Goal: Task Accomplishment & Management: Manage account settings

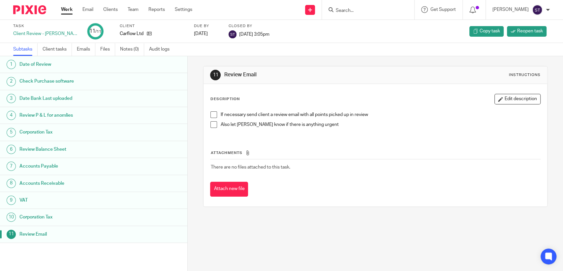
click at [68, 10] on link "Work" at bounding box center [67, 9] width 12 height 7
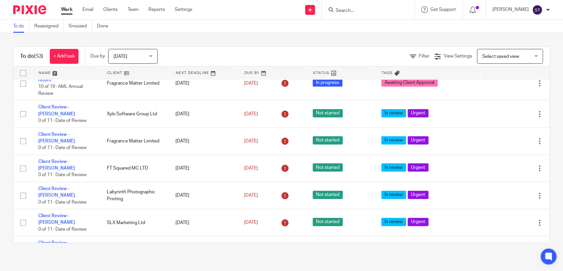
scroll to position [183, 0]
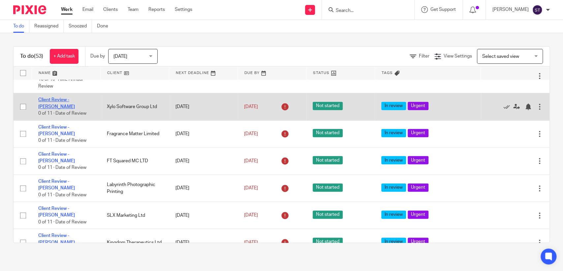
click at [62, 109] on link "Client Review - [PERSON_NAME]" at bounding box center [56, 102] width 37 height 11
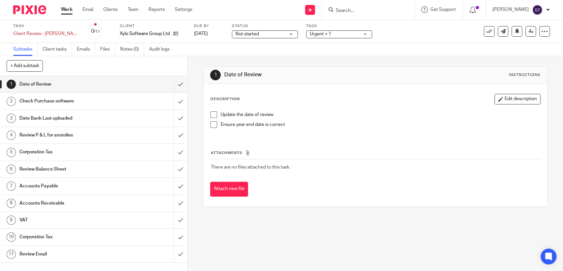
click at [213, 115] on span at bounding box center [213, 114] width 7 height 7
click at [211, 126] on span at bounding box center [213, 124] width 7 height 7
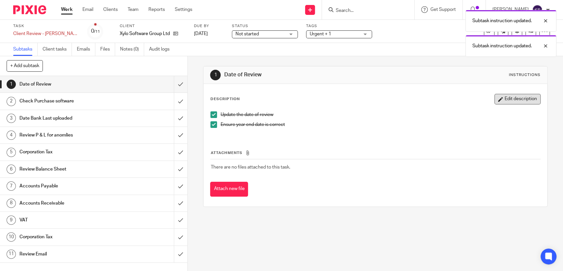
click at [516, 96] on button "Edit description" at bounding box center [518, 99] width 46 height 11
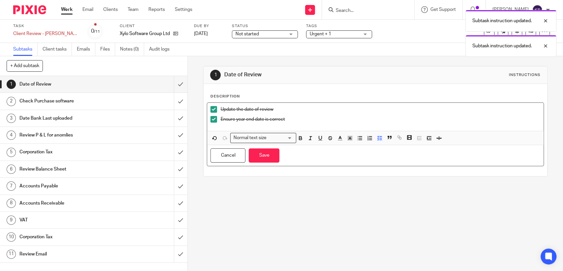
click at [356, 117] on p "Ensure year end date is correct" at bounding box center [380, 119] width 320 height 7
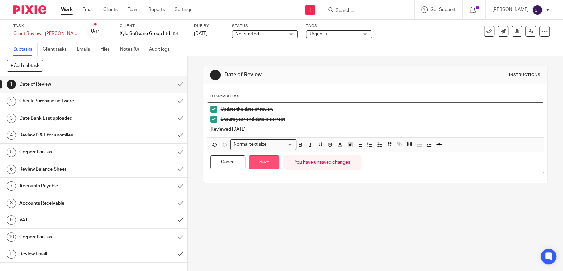
click at [270, 166] on button "Save" at bounding box center [264, 162] width 31 height 14
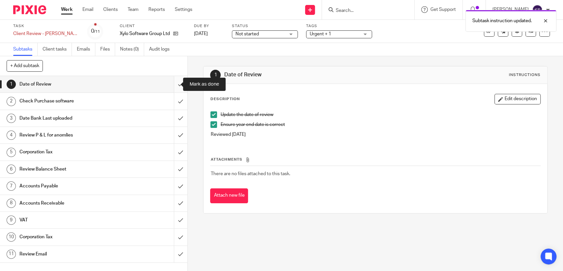
click at [173, 85] on input "submit" at bounding box center [93, 84] width 187 height 16
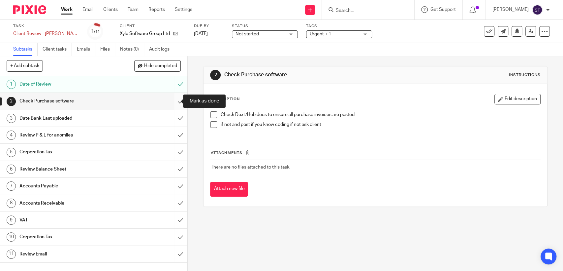
click at [174, 101] on input "submit" at bounding box center [93, 101] width 187 height 16
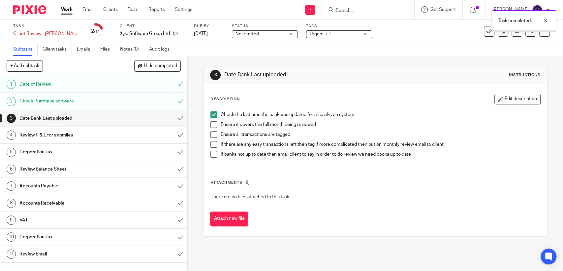
click at [212, 121] on span at bounding box center [213, 124] width 7 height 7
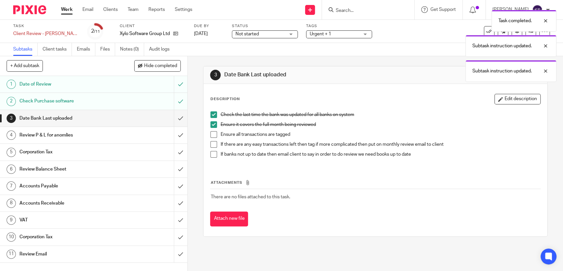
click at [211, 129] on li "Ensure it covers the full month being reviewed" at bounding box center [375, 126] width 330 height 10
click at [212, 134] on span at bounding box center [213, 134] width 7 height 7
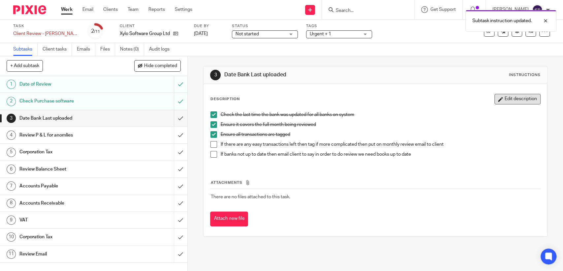
click at [496, 98] on button "Edit description" at bounding box center [518, 99] width 46 height 11
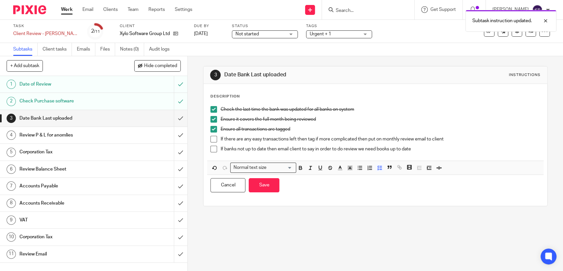
click at [420, 150] on p "If banks not up to date then email client to say in order to do review we need …" at bounding box center [380, 148] width 320 height 7
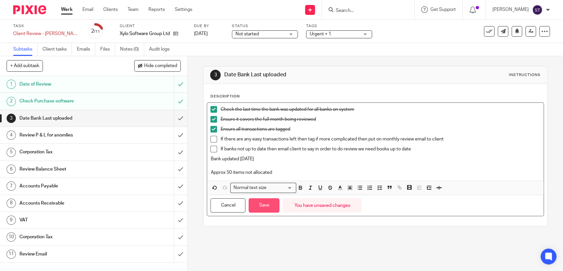
click at [256, 204] on button "Save" at bounding box center [264, 205] width 31 height 14
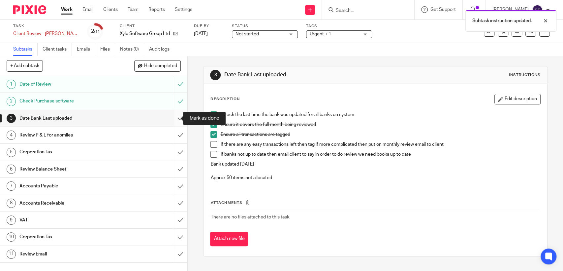
click at [174, 118] on input "submit" at bounding box center [93, 118] width 187 height 16
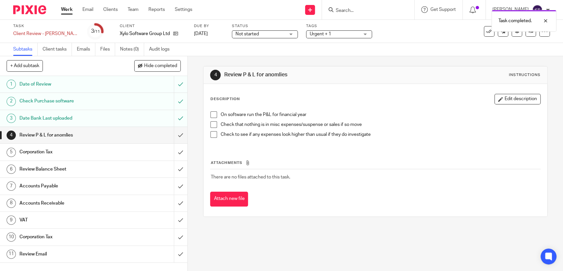
click at [212, 116] on span at bounding box center [213, 114] width 7 height 7
click at [214, 126] on span at bounding box center [213, 124] width 7 height 7
click at [212, 135] on span at bounding box center [213, 134] width 7 height 7
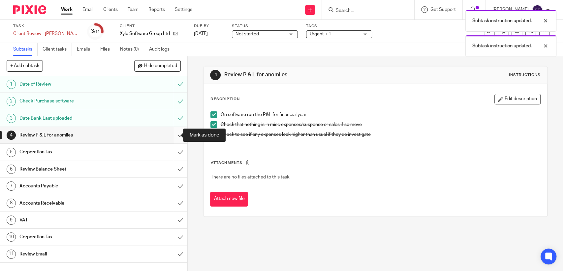
click at [173, 135] on input "submit" at bounding box center [93, 135] width 187 height 16
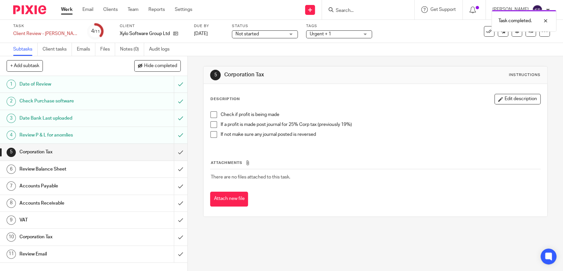
click at [212, 116] on span at bounding box center [213, 114] width 7 height 7
click at [210, 123] on span at bounding box center [213, 124] width 7 height 7
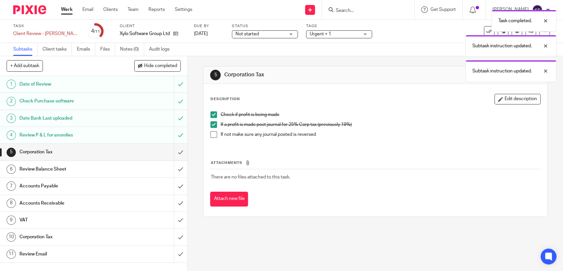
click at [498, 98] on icon "button" at bounding box center [500, 99] width 5 height 5
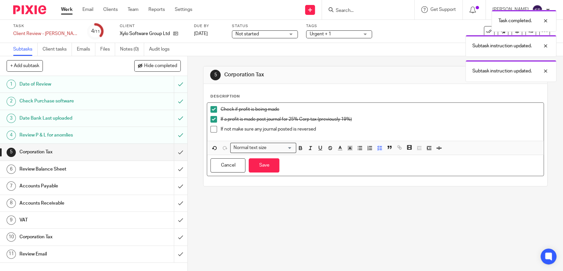
click at [412, 126] on p "If not make sure any journal posted is reversed" at bounding box center [380, 129] width 320 height 7
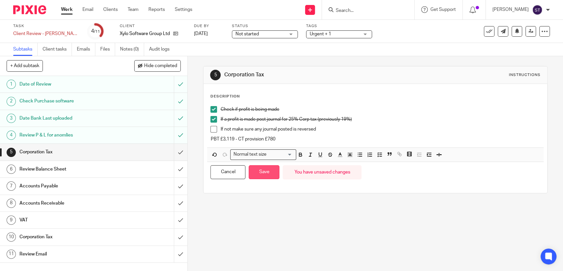
click at [261, 172] on button "Save" at bounding box center [264, 172] width 31 height 14
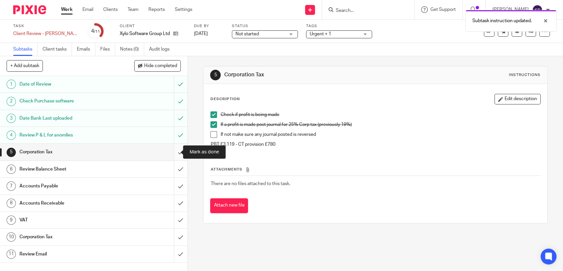
click at [172, 149] on input "submit" at bounding box center [93, 152] width 187 height 16
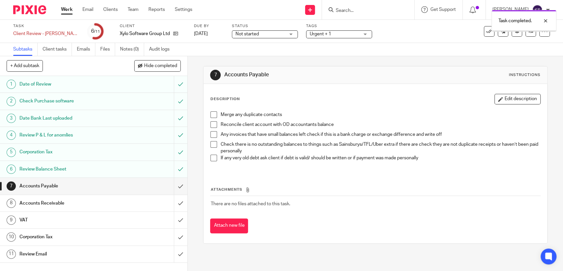
click at [153, 167] on div "Review Balance Sheet" at bounding box center [93, 169] width 148 height 10
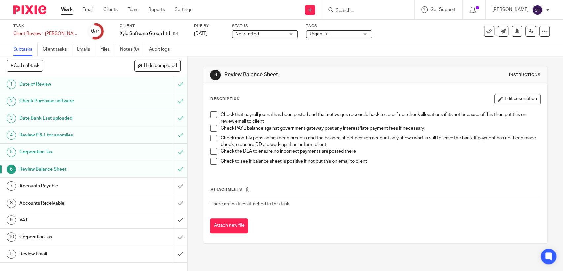
click at [210, 116] on span at bounding box center [213, 114] width 7 height 7
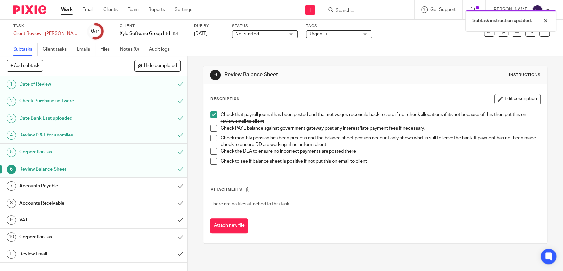
click at [210, 130] on span at bounding box center [213, 128] width 7 height 7
click at [210, 138] on span at bounding box center [213, 138] width 7 height 7
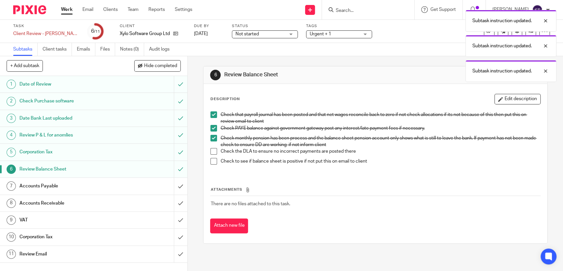
click at [212, 151] on span at bounding box center [213, 151] width 7 height 7
click at [212, 157] on li "Check the DLA to ensure no incorrect payments are posted there" at bounding box center [375, 153] width 330 height 10
click at [212, 158] on span at bounding box center [213, 161] width 7 height 7
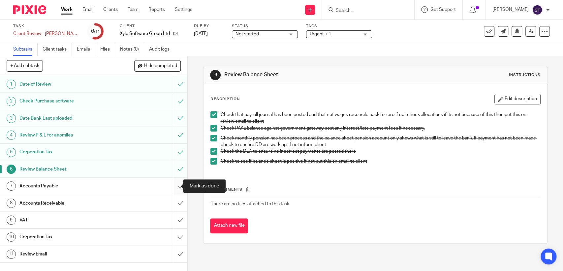
click at [172, 186] on input "submit" at bounding box center [93, 185] width 187 height 16
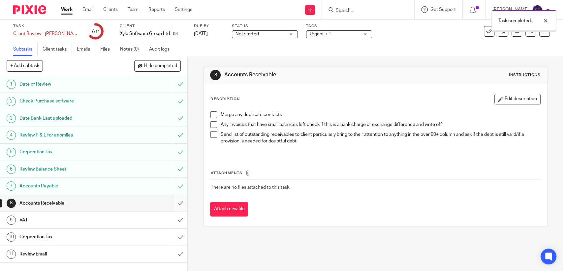
click at [174, 204] on input "submit" at bounding box center [93, 203] width 187 height 16
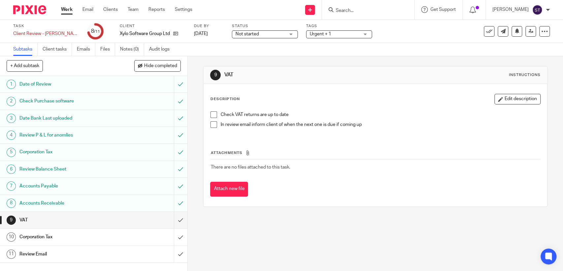
click at [211, 114] on span at bounding box center [213, 114] width 7 height 7
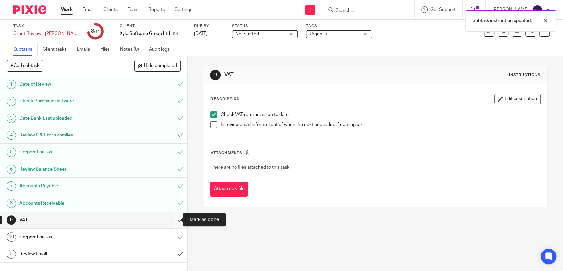
click at [173, 219] on input "submit" at bounding box center [93, 219] width 187 height 16
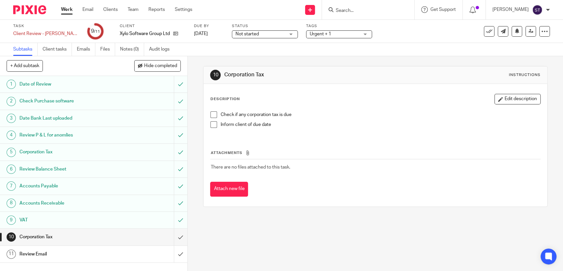
click at [211, 115] on span at bounding box center [213, 114] width 7 height 7
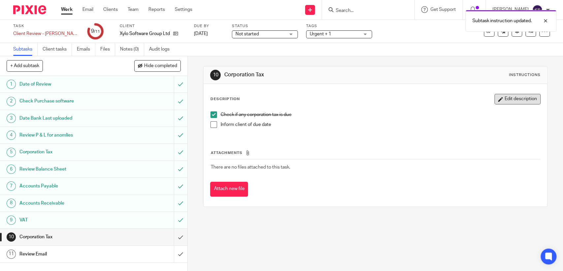
click at [498, 101] on button "Edit description" at bounding box center [518, 99] width 46 height 11
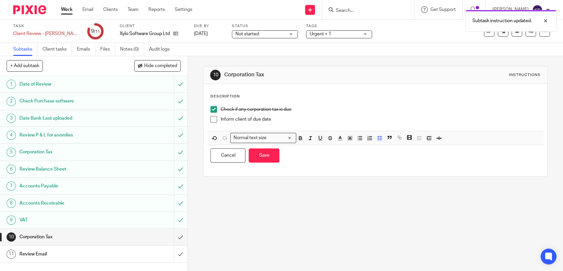
click at [359, 119] on p "Inform client of due date" at bounding box center [380, 119] width 320 height 7
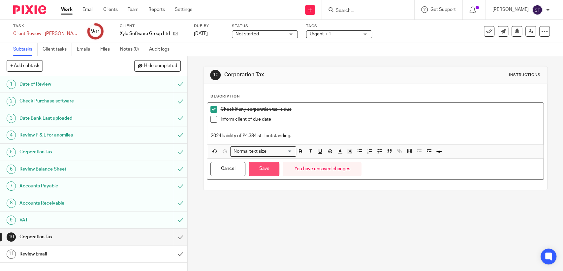
click at [263, 167] on button "Save" at bounding box center [264, 169] width 31 height 14
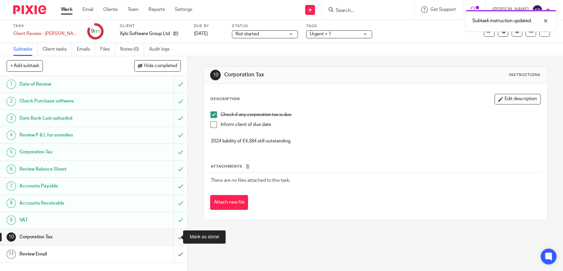
click at [176, 238] on input "submit" at bounding box center [93, 236] width 187 height 16
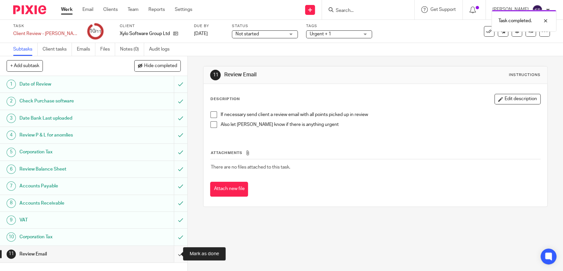
click at [172, 254] on input "submit" at bounding box center [93, 253] width 187 height 16
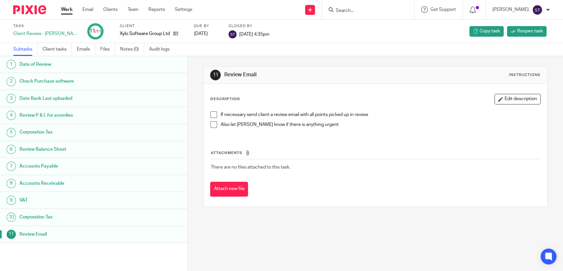
click at [67, 7] on link "Work" at bounding box center [67, 9] width 12 height 7
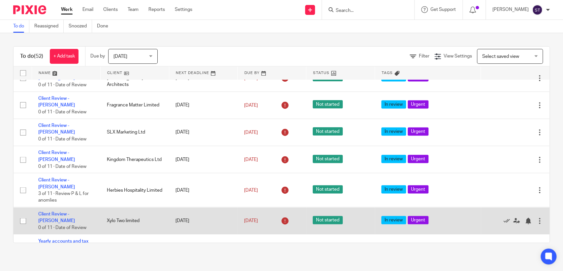
scroll to position [770, 0]
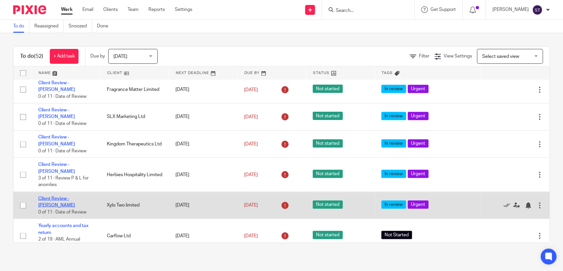
click at [66, 196] on link "Client Review - [PERSON_NAME]" at bounding box center [56, 201] width 37 height 11
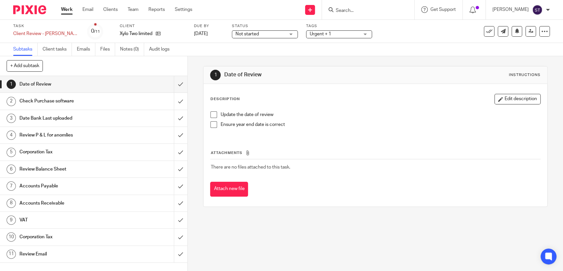
click at [213, 112] on span at bounding box center [213, 114] width 7 height 7
click at [211, 126] on span at bounding box center [213, 124] width 7 height 7
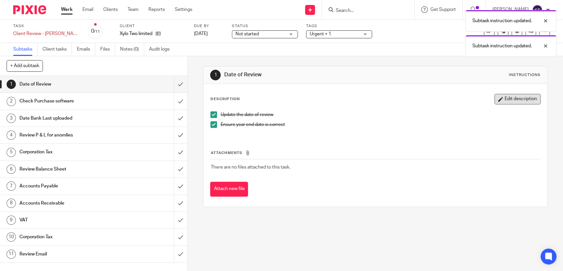
click at [515, 101] on button "Edit description" at bounding box center [518, 99] width 46 height 11
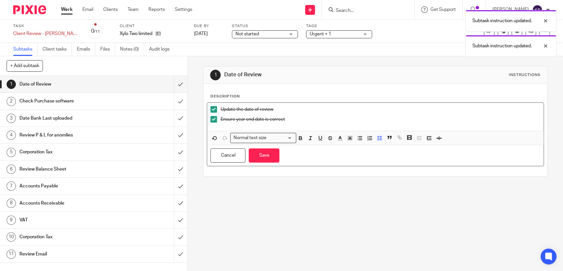
click at [332, 125] on div "Ensure year end date is correct" at bounding box center [380, 121] width 320 height 10
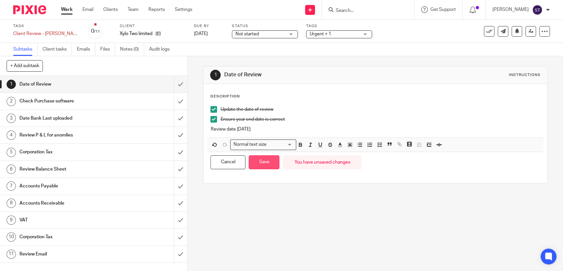
click at [261, 160] on button "Save" at bounding box center [264, 162] width 31 height 14
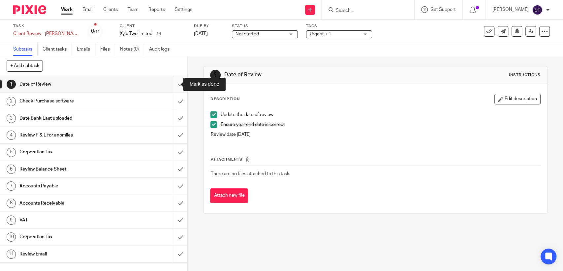
click at [174, 85] on input "submit" at bounding box center [93, 84] width 187 height 16
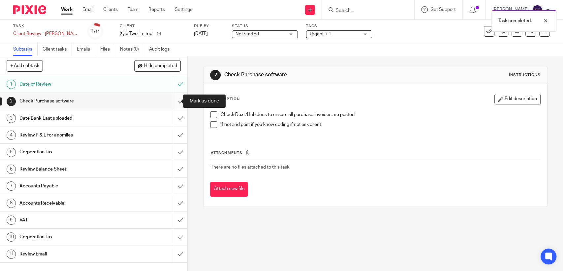
click at [172, 101] on input "submit" at bounding box center [93, 101] width 187 height 16
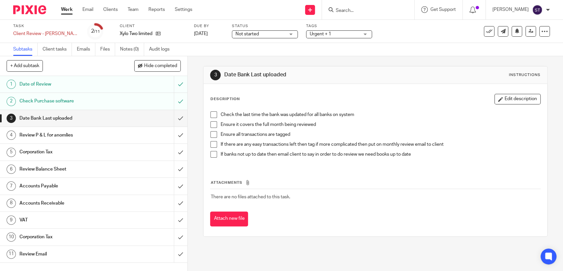
click at [215, 114] on li "Check the last time the bank was updated for all banks on system" at bounding box center [375, 116] width 330 height 10
click at [214, 114] on span at bounding box center [213, 114] width 7 height 7
click at [213, 124] on span at bounding box center [213, 124] width 7 height 7
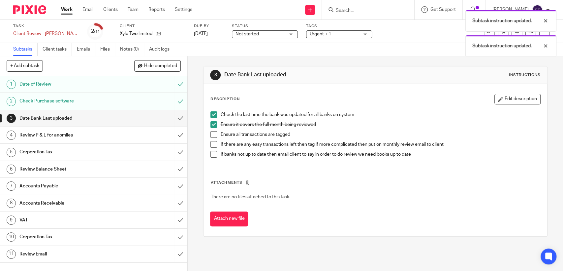
click at [213, 132] on span at bounding box center [213, 134] width 7 height 7
click at [500, 93] on div "Description Edit description Check the last time the bank was updated for all b…" at bounding box center [375, 160] width 343 height 152
click at [498, 98] on icon "button" at bounding box center [500, 99] width 5 height 5
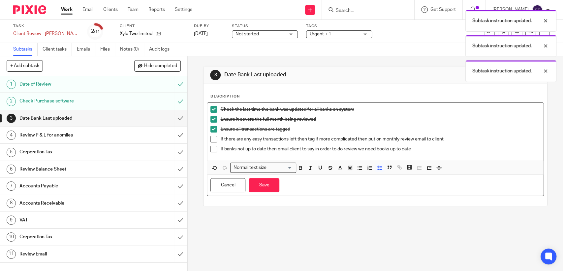
click at [436, 146] on p "If banks not up to date then email client to say in order to do review we need …" at bounding box center [380, 148] width 320 height 7
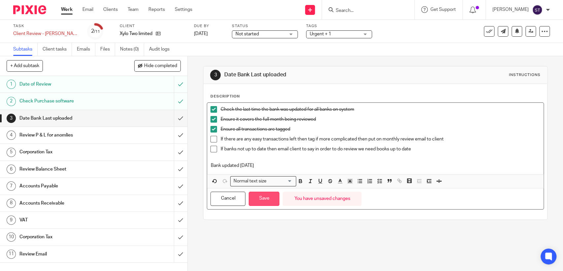
click at [274, 201] on button "Save" at bounding box center [264, 198] width 31 height 14
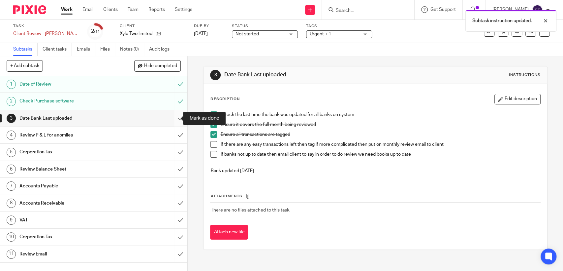
click at [174, 117] on input "submit" at bounding box center [93, 118] width 187 height 16
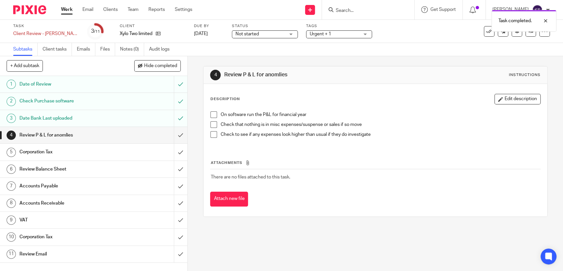
click at [131, 113] on div "Date Bank Last uploaded" at bounding box center [93, 118] width 148 height 10
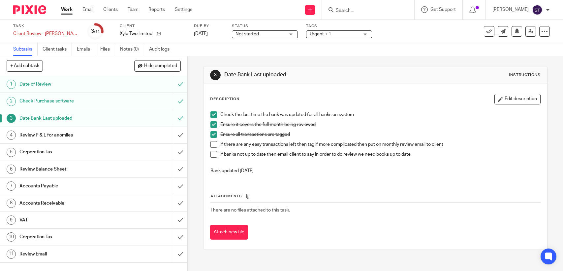
click at [504, 97] on button "Edit description" at bounding box center [518, 99] width 46 height 11
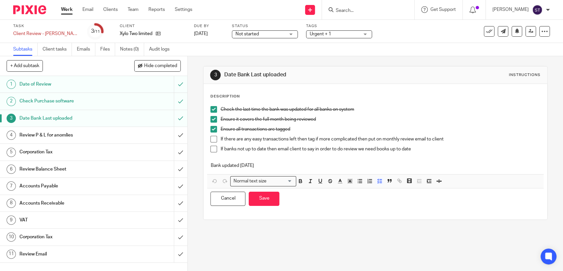
click at [295, 164] on p "Bank updated [DATE]" at bounding box center [375, 165] width 330 height 7
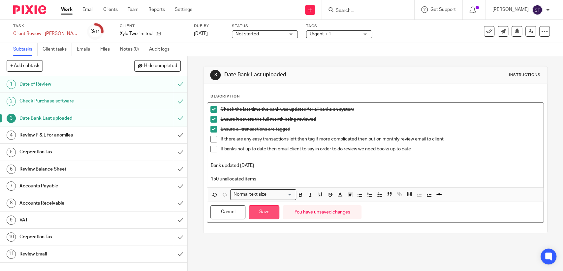
click at [267, 213] on button "Save" at bounding box center [264, 212] width 31 height 14
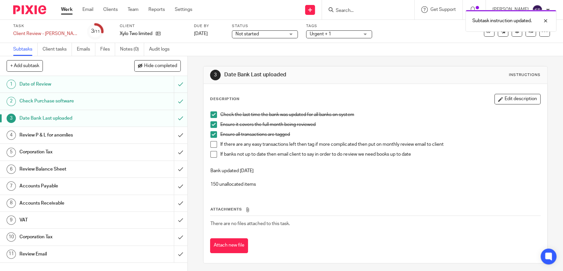
click at [147, 137] on div "Review P & L for anomlies" at bounding box center [93, 135] width 148 height 10
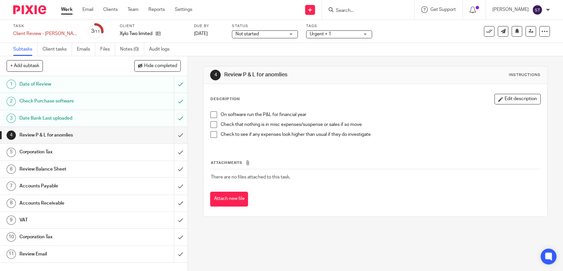
click at [211, 116] on span at bounding box center [213, 114] width 7 height 7
click at [211, 125] on span at bounding box center [213, 124] width 7 height 7
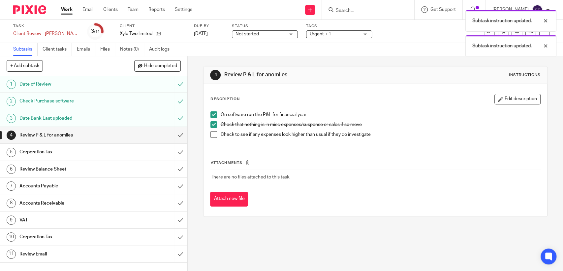
click at [214, 135] on span at bounding box center [213, 134] width 7 height 7
click at [504, 101] on button "Edit description" at bounding box center [518, 99] width 46 height 11
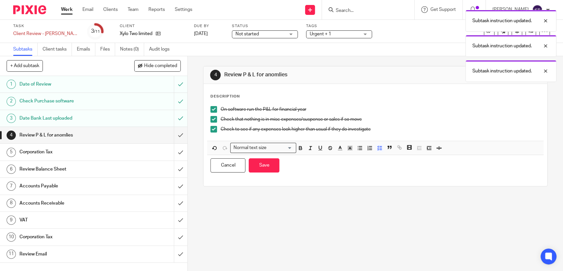
click at [403, 133] on div "Check to see if any expenses look higher than usual if they do investigate" at bounding box center [380, 131] width 320 height 10
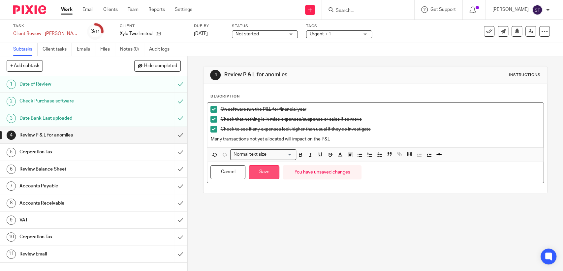
click at [260, 172] on button "Save" at bounding box center [264, 172] width 31 height 14
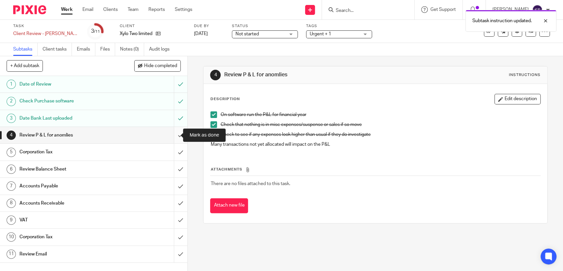
click at [171, 133] on input "submit" at bounding box center [93, 135] width 187 height 16
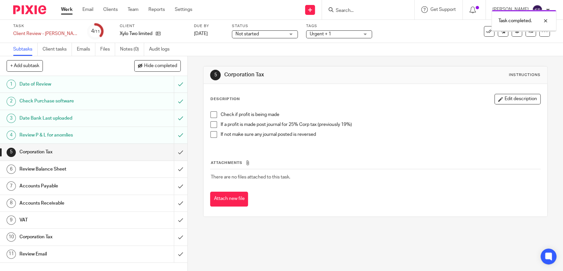
click at [211, 115] on span at bounding box center [213, 114] width 7 height 7
click at [212, 122] on span at bounding box center [213, 124] width 7 height 7
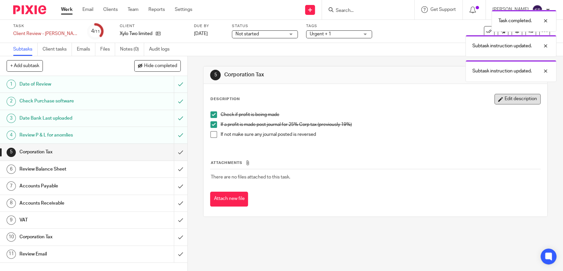
click at [495, 102] on button "Edit description" at bounding box center [518, 99] width 46 height 11
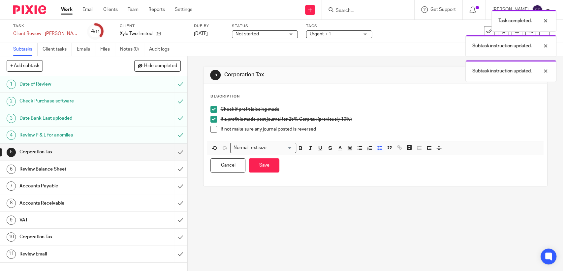
click at [364, 130] on p "If not make sure any journal posted is reversed" at bounding box center [380, 129] width 320 height 7
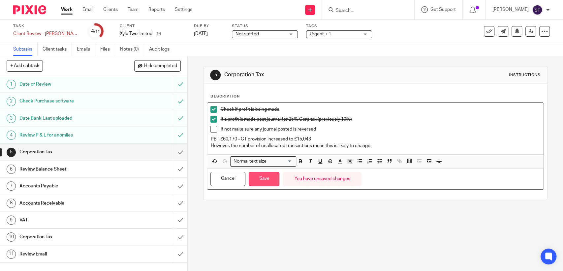
click at [264, 179] on button "Save" at bounding box center [264, 179] width 31 height 14
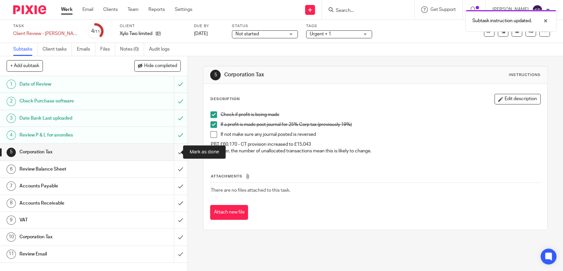
click at [170, 152] on input "submit" at bounding box center [93, 152] width 187 height 16
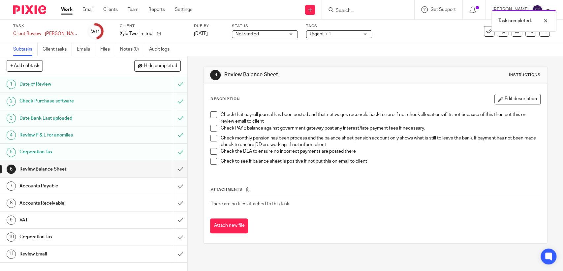
click at [211, 112] on span at bounding box center [213, 114] width 7 height 7
click at [215, 130] on li "Check PAYE balance against government gateway post any interest/late payment fe…" at bounding box center [375, 130] width 330 height 10
click at [213, 129] on span at bounding box center [213, 128] width 7 height 7
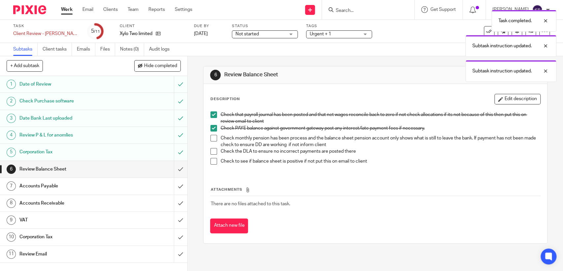
click at [211, 138] on span at bounding box center [213, 138] width 7 height 7
click at [211, 146] on li "Check monthly pension has been process and the balance sheet pension account on…" at bounding box center [375, 142] width 330 height 14
click at [210, 159] on span at bounding box center [213, 161] width 7 height 7
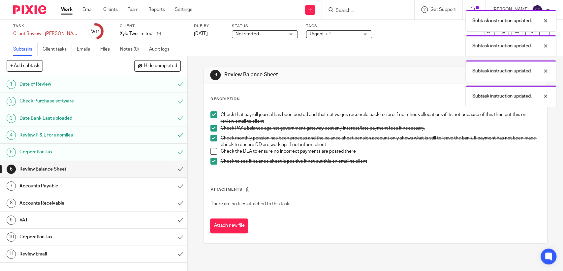
click at [208, 149] on div "Check that payroll journal has been posted and that net wages reconcile back to…" at bounding box center [375, 140] width 336 height 65
click at [210, 151] on span at bounding box center [213, 151] width 7 height 7
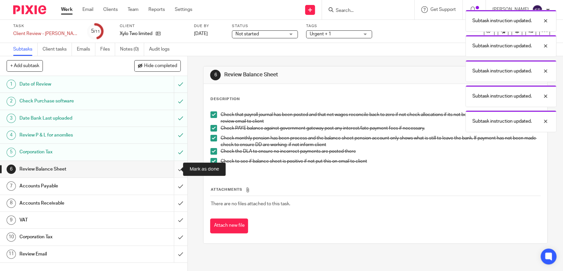
click at [174, 168] on input "submit" at bounding box center [93, 169] width 187 height 16
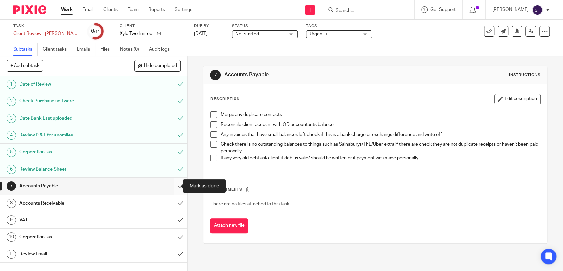
click at [174, 182] on input "submit" at bounding box center [93, 185] width 187 height 16
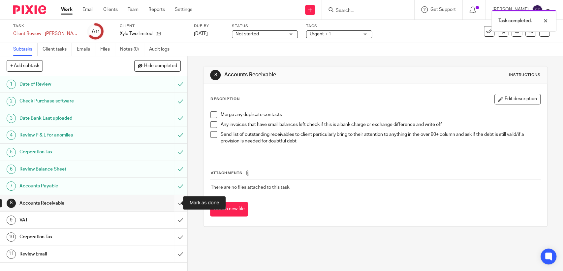
click at [173, 203] on input "submit" at bounding box center [93, 203] width 187 height 16
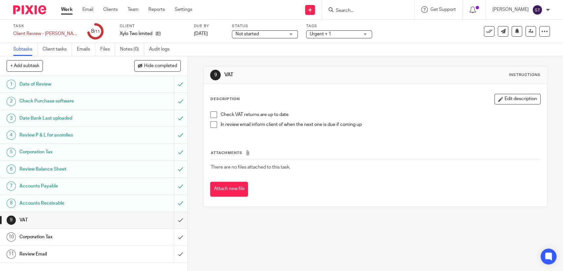
click at [210, 117] on span at bounding box center [213, 114] width 7 height 7
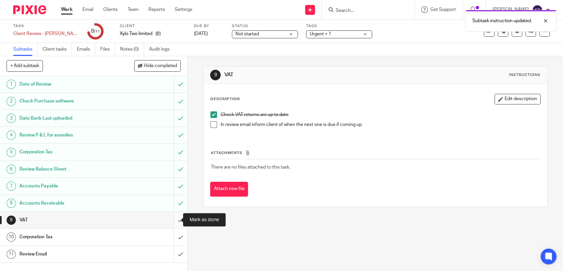
click at [172, 219] on input "submit" at bounding box center [93, 219] width 187 height 16
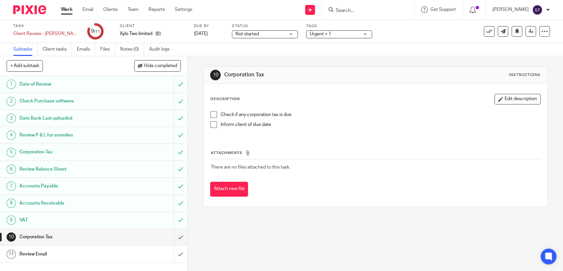
click at [214, 114] on span at bounding box center [213, 114] width 7 height 7
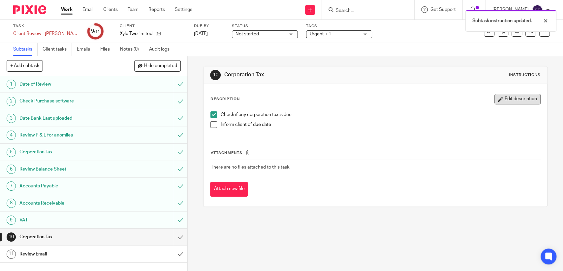
click at [495, 103] on button "Edit description" at bounding box center [518, 99] width 46 height 11
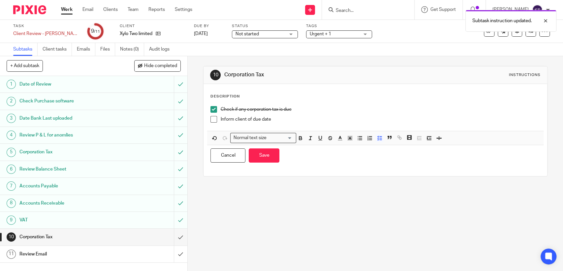
click at [336, 113] on div "Check if any corporation tax is due" at bounding box center [380, 111] width 320 height 10
click at [321, 120] on p "Inform client of due date" at bounding box center [380, 119] width 320 height 7
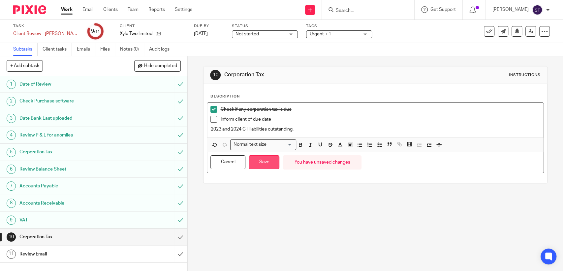
click at [256, 161] on button "Save" at bounding box center [264, 162] width 31 height 14
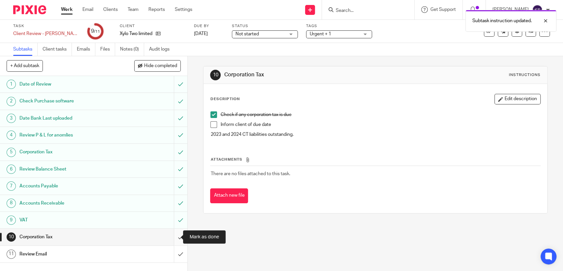
click at [174, 236] on input "submit" at bounding box center [93, 236] width 187 height 16
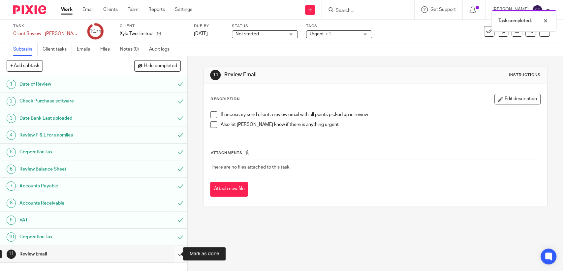
click at [170, 254] on input "submit" at bounding box center [93, 253] width 187 height 16
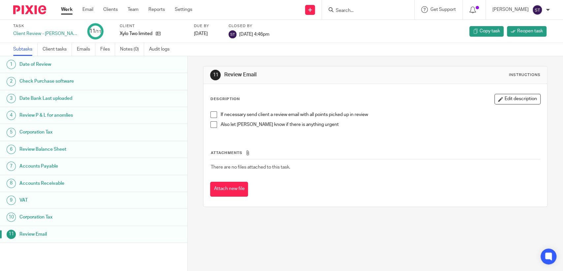
click at [69, 10] on link "Work" at bounding box center [67, 9] width 12 height 7
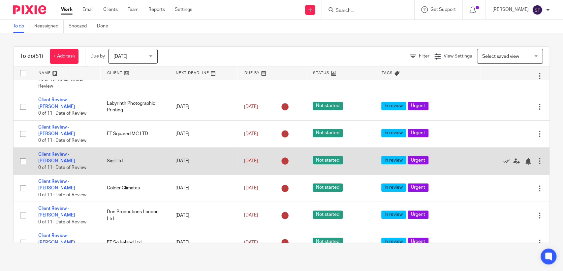
scroll to position [220, 0]
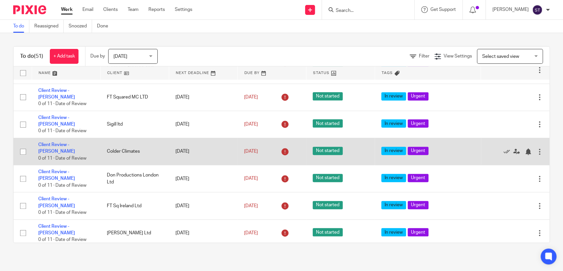
click at [536, 150] on div at bounding box center [539, 151] width 7 height 7
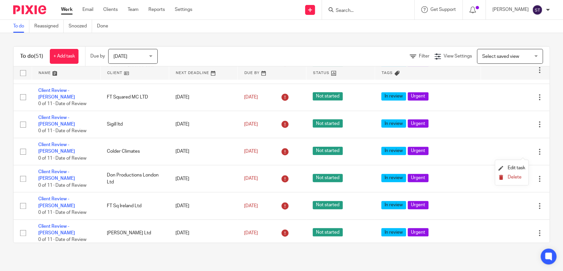
click at [514, 175] on span "Delete" at bounding box center [515, 177] width 14 height 5
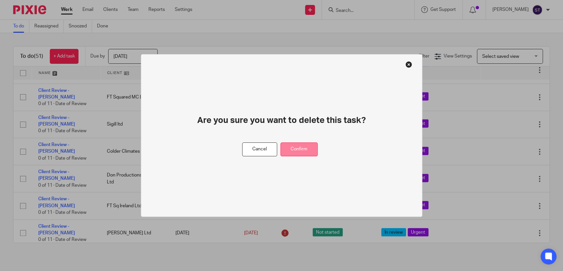
click at [307, 150] on button "Confirm" at bounding box center [298, 149] width 37 height 14
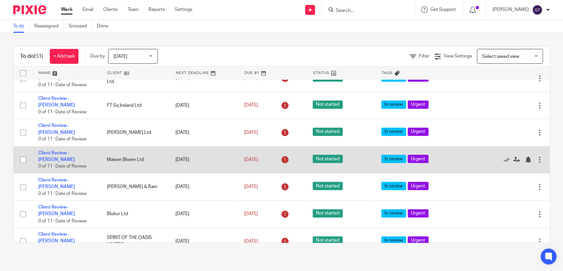
scroll to position [330, 0]
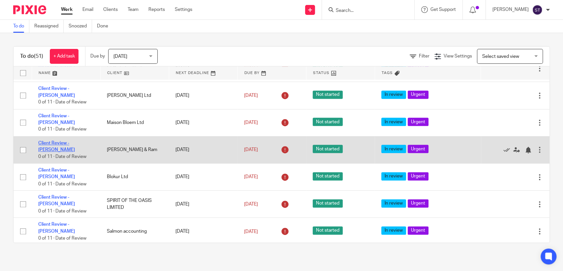
click at [75, 141] on link "Client Review - [PERSON_NAME]" at bounding box center [56, 146] width 37 height 11
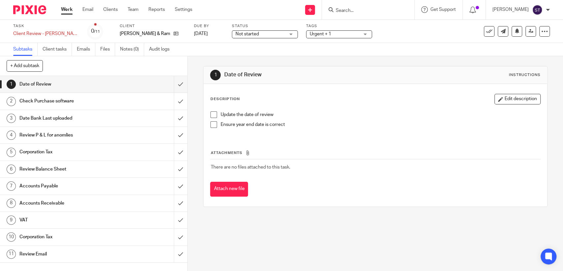
click at [211, 113] on span at bounding box center [213, 114] width 7 height 7
click at [214, 127] on span at bounding box center [213, 124] width 7 height 7
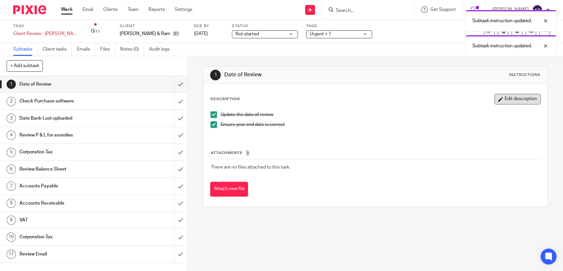
click at [496, 97] on button "Edit description" at bounding box center [518, 99] width 46 height 11
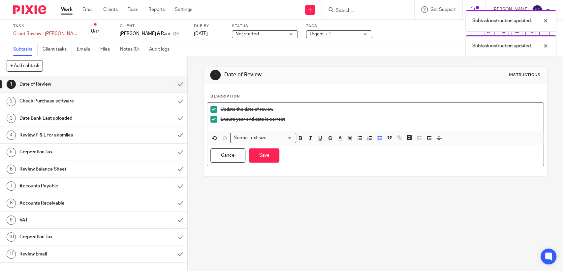
click p "Ensure year end date is correct"
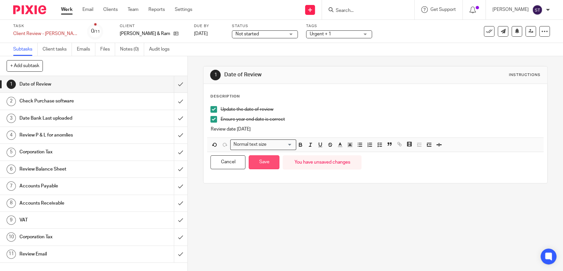
click button "Save"
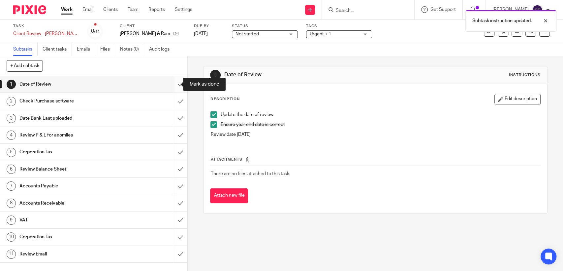
click input "submit"
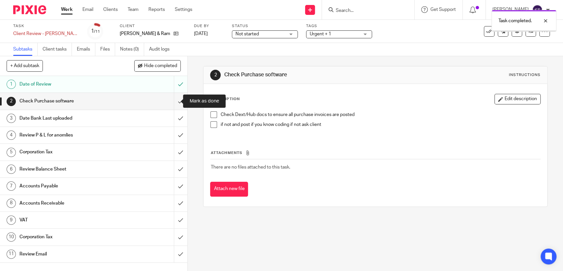
click at [174, 99] on input "submit" at bounding box center [93, 101] width 187 height 16
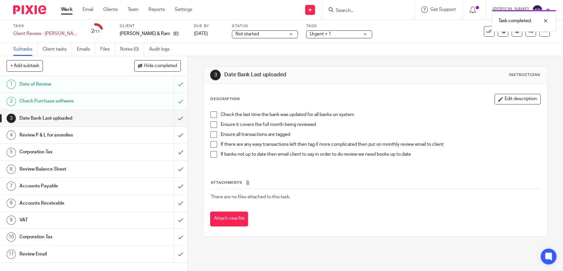
click at [213, 113] on span at bounding box center [213, 114] width 7 height 7
click at [214, 124] on span at bounding box center [213, 124] width 7 height 7
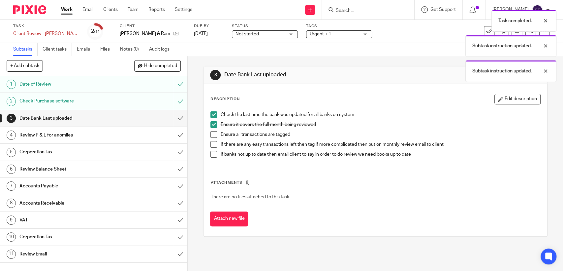
click at [211, 132] on span at bounding box center [213, 134] width 7 height 7
click at [507, 101] on button "Edit description" at bounding box center [518, 99] width 46 height 11
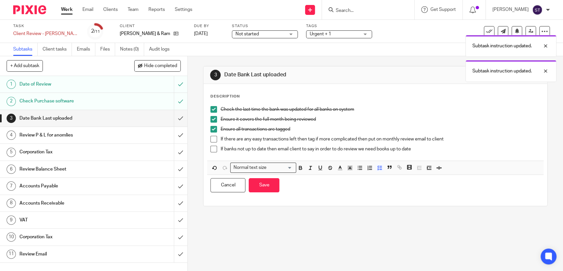
click at [436, 151] on p "If banks not up to date then email client to say in order to do review we need …" at bounding box center [380, 148] width 320 height 7
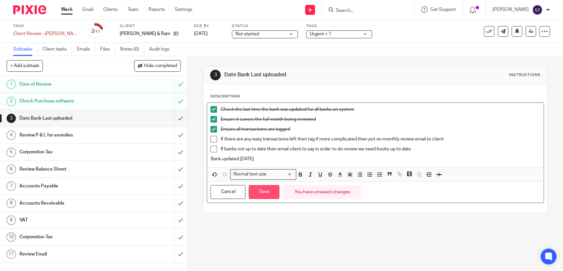
click at [274, 191] on button "Save" at bounding box center [264, 192] width 31 height 14
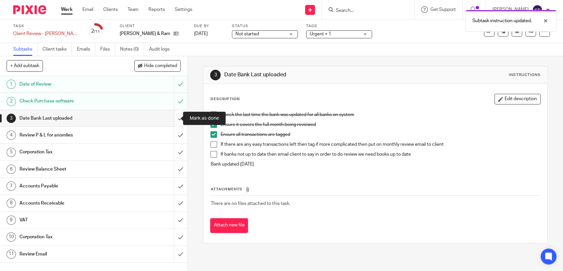
click at [174, 117] on input "submit" at bounding box center [93, 118] width 187 height 16
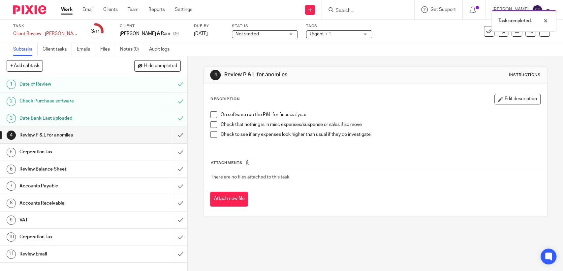
click at [215, 117] on li "On software run the P&L for financial year" at bounding box center [375, 116] width 330 height 10
click at [212, 116] on span at bounding box center [213, 114] width 7 height 7
click at [211, 122] on span at bounding box center [213, 124] width 7 height 7
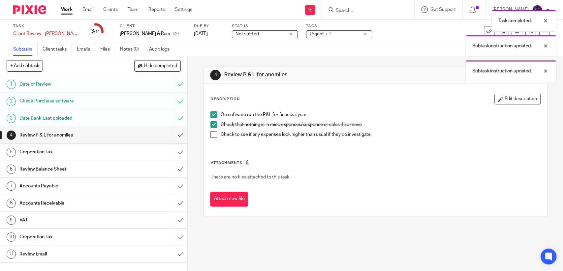
click at [211, 132] on span at bounding box center [213, 134] width 7 height 7
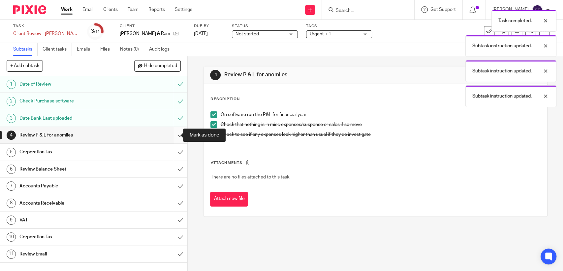
click at [171, 138] on input "submit" at bounding box center [93, 135] width 187 height 16
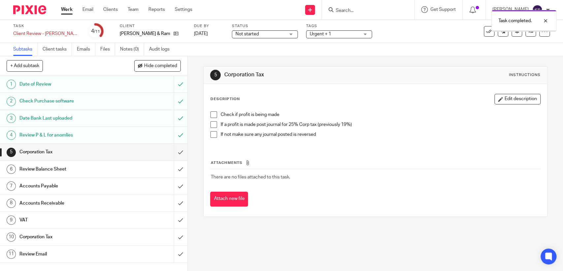
click at [213, 115] on span at bounding box center [213, 114] width 7 height 7
click at [210, 122] on span at bounding box center [213, 124] width 7 height 7
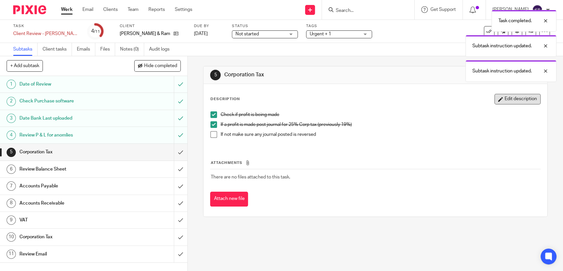
click at [498, 100] on icon "button" at bounding box center [500, 99] width 5 height 5
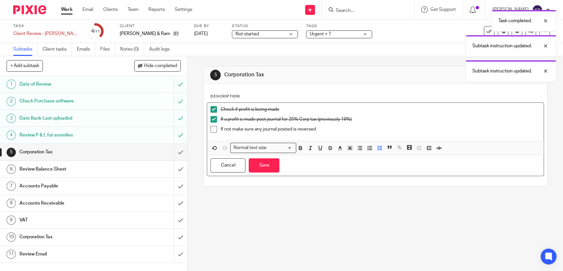
click at [388, 131] on p "If not make sure any journal posted is reversed" at bounding box center [380, 129] width 320 height 7
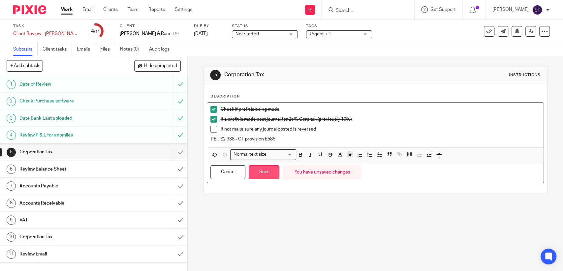
click at [260, 170] on button "Save" at bounding box center [264, 172] width 31 height 14
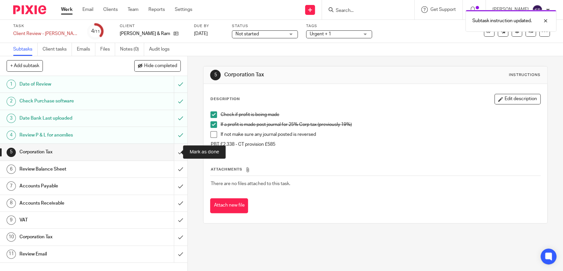
click at [174, 155] on input "submit" at bounding box center [93, 152] width 187 height 16
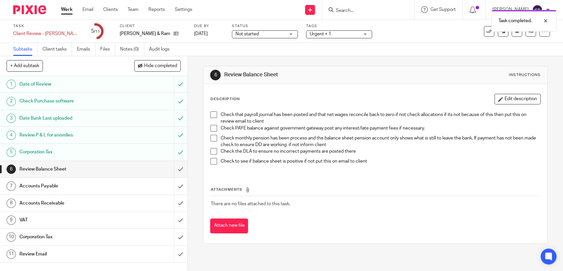
click at [211, 117] on span at bounding box center [213, 114] width 7 height 7
click at [211, 127] on span at bounding box center [213, 128] width 7 height 7
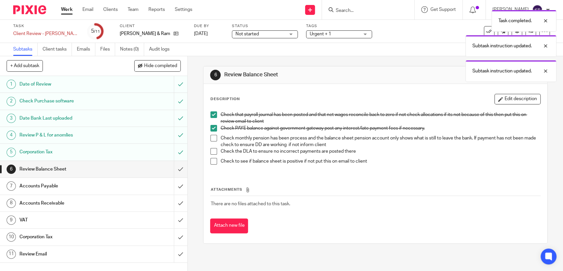
click at [213, 136] on span at bounding box center [213, 138] width 7 height 7
click at [211, 151] on span at bounding box center [213, 151] width 7 height 7
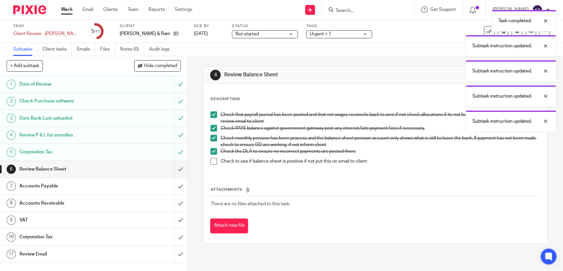
click at [210, 162] on span at bounding box center [213, 161] width 7 height 7
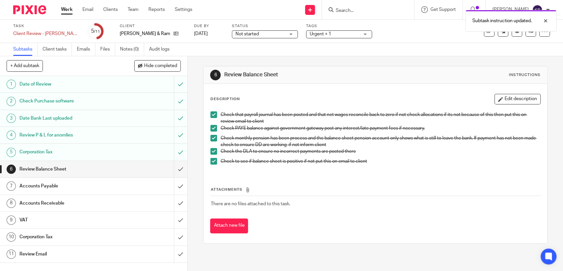
click at [510, 101] on button "Edit description" at bounding box center [518, 99] width 46 height 11
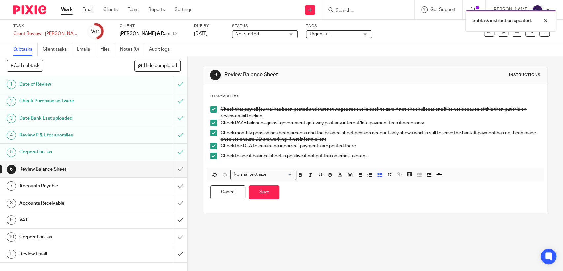
click at [393, 156] on p "Check to see if balance sheet is positive if not put this on email to client" at bounding box center [380, 155] width 320 height 7
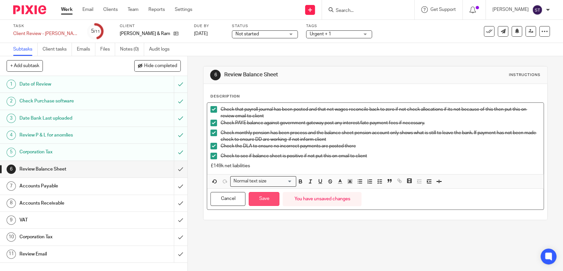
click at [269, 199] on button "Save" at bounding box center [264, 199] width 31 height 14
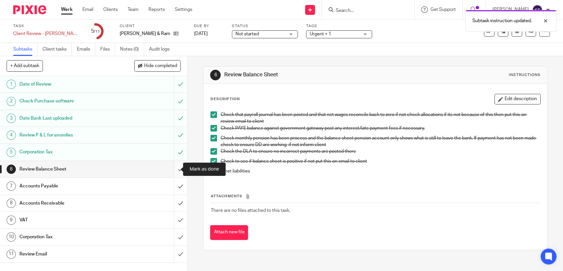
click at [175, 170] on input "submit" at bounding box center [93, 169] width 187 height 16
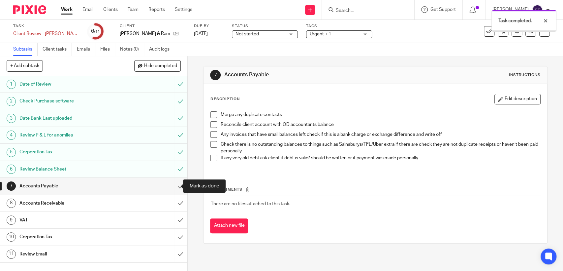
click at [171, 184] on input "submit" at bounding box center [93, 185] width 187 height 16
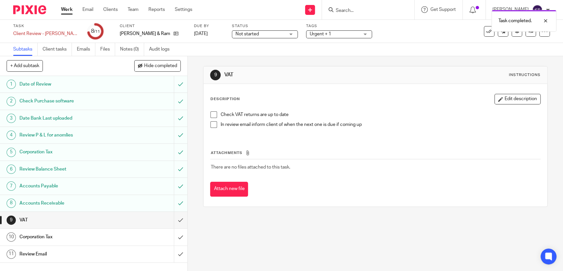
click at [211, 114] on span at bounding box center [213, 114] width 7 height 7
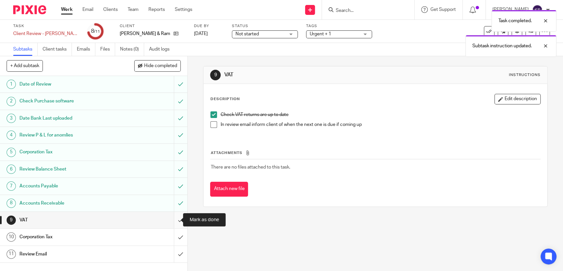
click at [173, 220] on input "submit" at bounding box center [93, 219] width 187 height 16
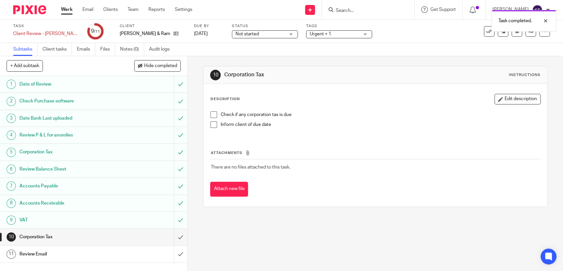
click at [210, 116] on span at bounding box center [213, 114] width 7 height 7
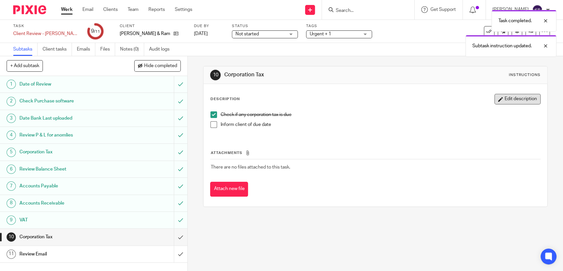
click at [495, 101] on button "Edit description" at bounding box center [518, 99] width 46 height 11
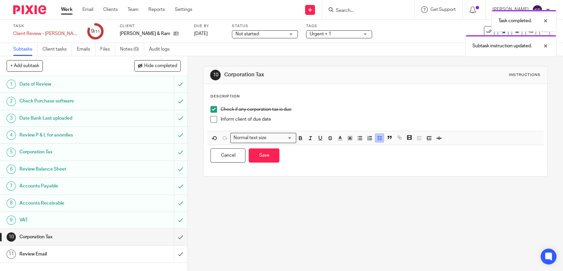
click at [379, 135] on icon "button" at bounding box center [380, 138] width 6 height 6
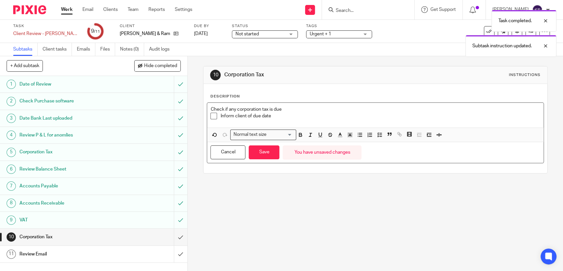
click at [297, 116] on p "Inform client of due date" at bounding box center [380, 116] width 320 height 7
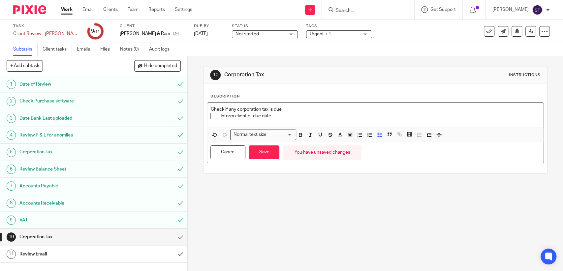
click at [207, 108] on div "Check if any corporation tax is due Inform client of due date" at bounding box center [375, 115] width 336 height 25
click at [217, 113] on li "Inform client of due date" at bounding box center [375, 118] width 330 height 10
click at [210, 109] on p "Check if any corporation tax is due" at bounding box center [375, 109] width 330 height 7
click at [362, 135] on span at bounding box center [369, 136] width 30 height 10
click at [357, 136] on icon "button" at bounding box center [360, 135] width 6 height 6
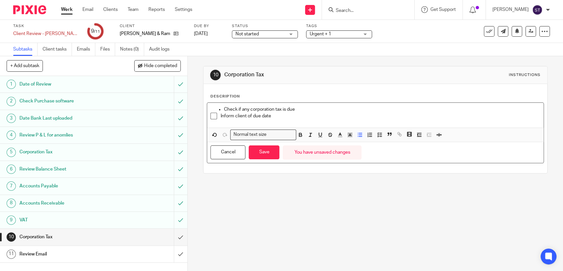
drag, startPoint x: 221, startPoint y: 107, endPoint x: 197, endPoint y: 110, distance: 24.0
click at [197, 109] on div "10 Corporation Tax Instructions Description Check if any corporation tax is due…" at bounding box center [375, 163] width 375 height 214
click at [210, 115] on span at bounding box center [213, 116] width 7 height 7
click at [213, 119] on span at bounding box center [213, 116] width 7 height 7
drag, startPoint x: 218, startPoint y: 115, endPoint x: 195, endPoint y: 115, distance: 23.1
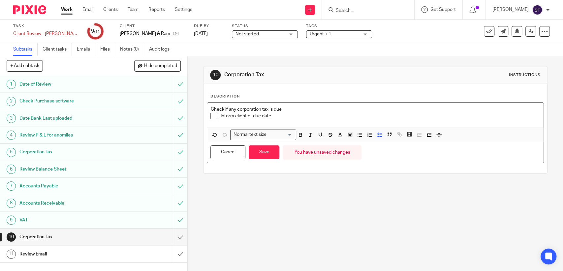
click at [193, 115] on div "10 Corporation Tax Instructions Description Check if any corporation tax is due…" at bounding box center [375, 163] width 375 height 214
click at [210, 108] on p "Check if any corporation tax is due" at bounding box center [375, 109] width 330 height 7
drag, startPoint x: 237, startPoint y: 106, endPoint x: 200, endPoint y: 109, distance: 37.4
click at [200, 109] on div "10 Corporation Tax Instructions Description CT48415265Check if any corporation …" at bounding box center [375, 163] width 375 height 214
click at [220, 113] on p "Inform client of due date" at bounding box center [380, 116] width 320 height 7
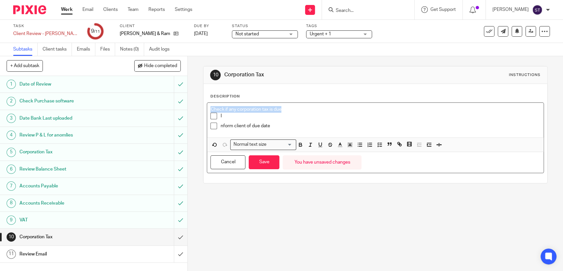
drag, startPoint x: 209, startPoint y: 108, endPoint x: 280, endPoint y: 104, distance: 71.0
click at [280, 104] on div "Check if any corporation tax is due I nform client of due date" at bounding box center [375, 120] width 336 height 35
copy p "Check if any corporation tax is due"
drag, startPoint x: 237, startPoint y: 117, endPoint x: 217, endPoint y: 116, distance: 19.5
click at [217, 116] on li "I" at bounding box center [375, 118] width 330 height 10
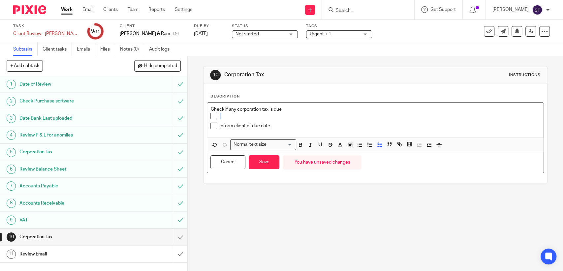
paste div
click at [220, 123] on p "nform client of due date" at bounding box center [380, 125] width 320 height 7
drag, startPoint x: 296, startPoint y: 110, endPoint x: 142, endPoint y: 105, distance: 154.8
click at [142, 105] on div "+ Add subtask Hide completed Cancel + Add 1 Date of Review 2 Check Purchase sof…" at bounding box center [281, 163] width 563 height 214
click at [214, 115] on span at bounding box center [213, 116] width 7 height 7
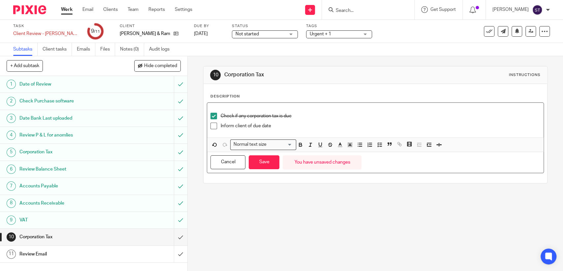
click at [294, 125] on p "Inform client of due date" at bounding box center [380, 125] width 320 height 7
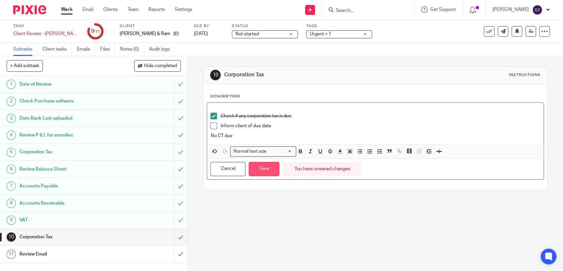
click at [273, 169] on button "Save" at bounding box center [264, 169] width 31 height 14
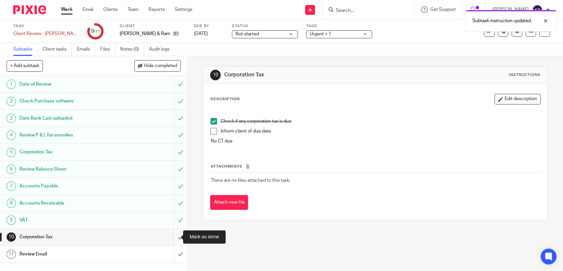
click at [173, 234] on input "submit" at bounding box center [93, 236] width 187 height 16
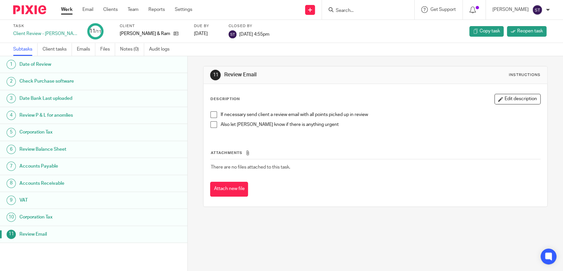
click at [66, 10] on link "Work" at bounding box center [67, 9] width 12 height 7
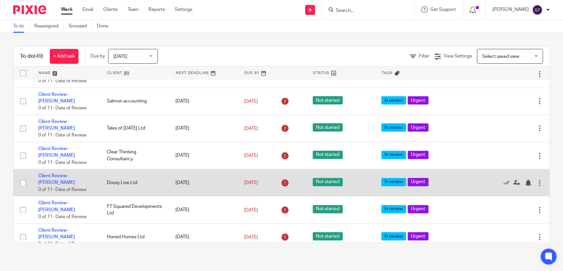
scroll to position [550, 0]
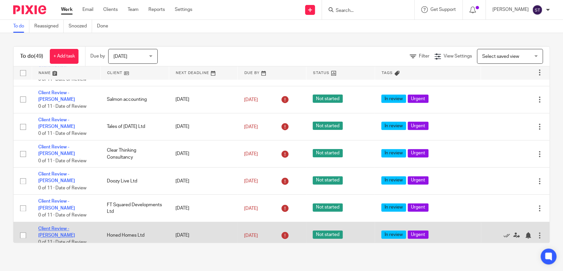
click at [74, 226] on link "Client Review - [PERSON_NAME]" at bounding box center [56, 231] width 37 height 11
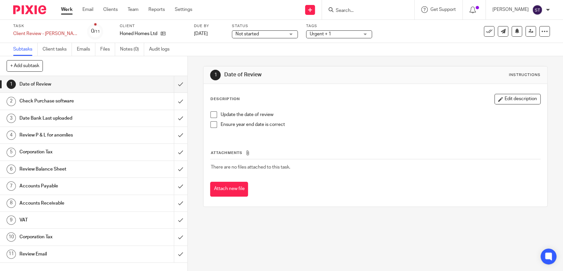
click at [213, 116] on span at bounding box center [213, 114] width 7 height 7
click at [210, 124] on span at bounding box center [213, 124] width 7 height 7
click at [495, 96] on button "Edit description" at bounding box center [518, 99] width 46 height 11
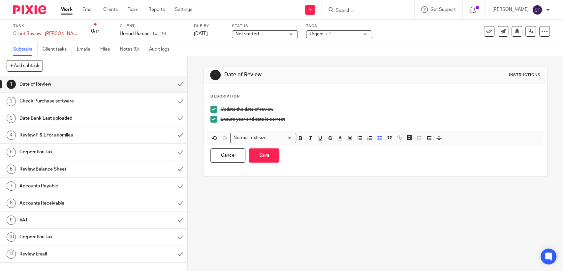
click at [333, 121] on p "Ensure year end date is correct" at bounding box center [380, 119] width 320 height 7
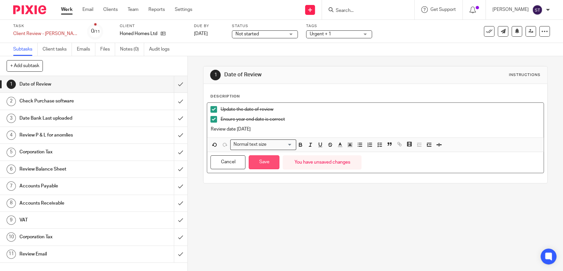
click at [267, 155] on button "Save" at bounding box center [264, 162] width 31 height 14
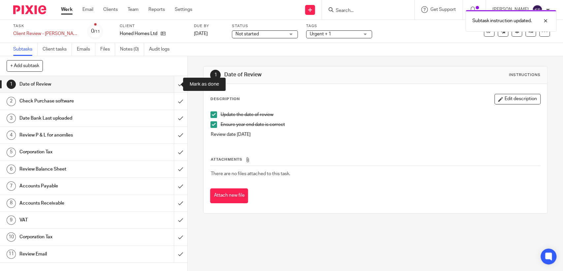
click at [175, 83] on input "submit" at bounding box center [93, 84] width 187 height 16
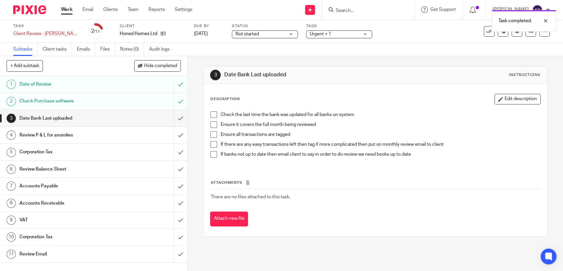
click at [214, 116] on span at bounding box center [213, 114] width 7 height 7
click at [213, 125] on span at bounding box center [213, 124] width 7 height 7
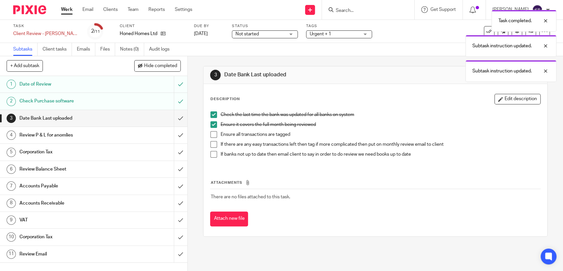
click at [211, 134] on span at bounding box center [213, 134] width 7 height 7
click at [516, 98] on button "Edit description" at bounding box center [518, 99] width 46 height 11
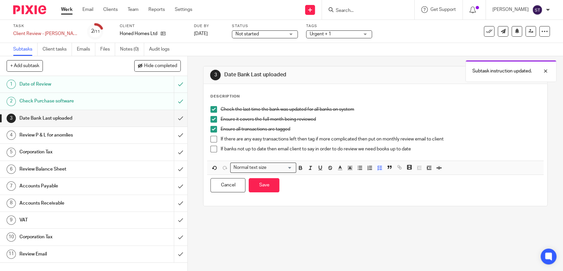
click at [430, 148] on p "If banks not up to date then email client to say in order to do review we need …" at bounding box center [380, 148] width 320 height 7
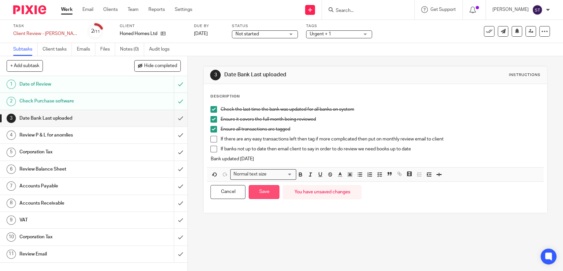
click at [268, 192] on button "Save" at bounding box center [264, 192] width 31 height 14
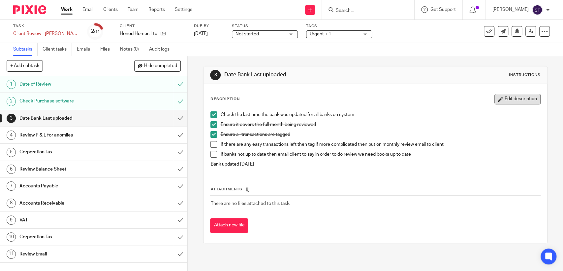
click at [495, 99] on button "Edit description" at bounding box center [518, 99] width 46 height 11
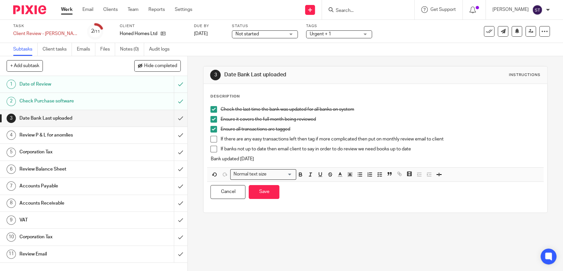
click at [277, 158] on p "Bank updated 15/09/2025" at bounding box center [375, 158] width 330 height 7
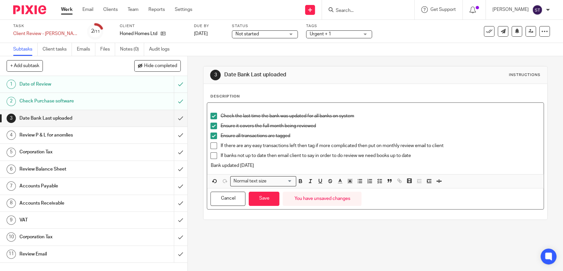
click at [276, 163] on p "Bank updated 15/09/2025" at bounding box center [375, 165] width 330 height 7
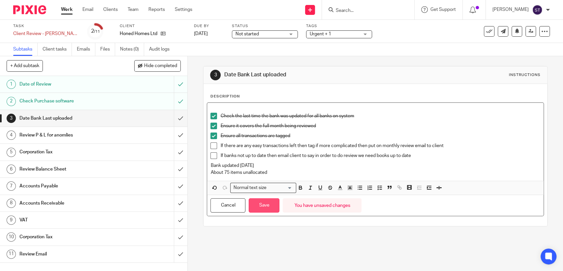
click at [267, 202] on button "Save" at bounding box center [264, 205] width 31 height 14
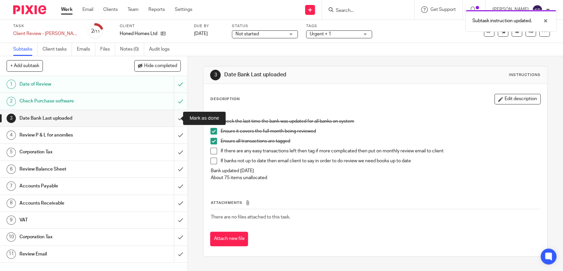
click at [174, 119] on input "submit" at bounding box center [93, 118] width 187 height 16
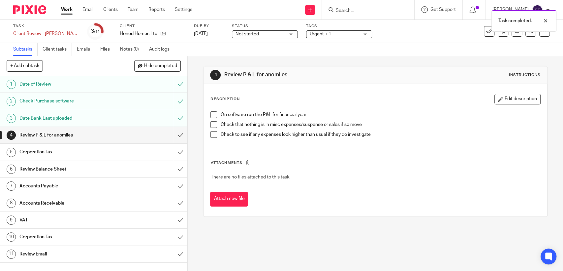
click at [210, 114] on span at bounding box center [213, 114] width 7 height 7
click at [210, 126] on span at bounding box center [213, 124] width 7 height 7
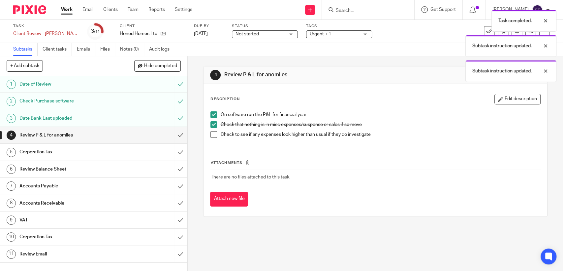
click at [212, 133] on span at bounding box center [213, 134] width 7 height 7
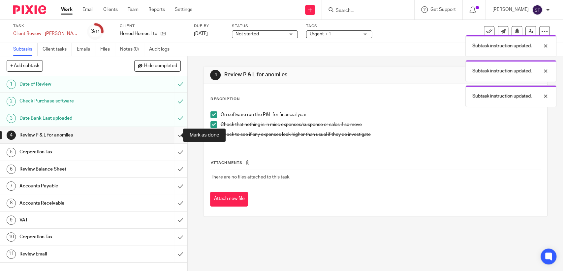
click at [174, 137] on input "submit" at bounding box center [93, 135] width 187 height 16
